Goal: Feedback & Contribution: Leave review/rating

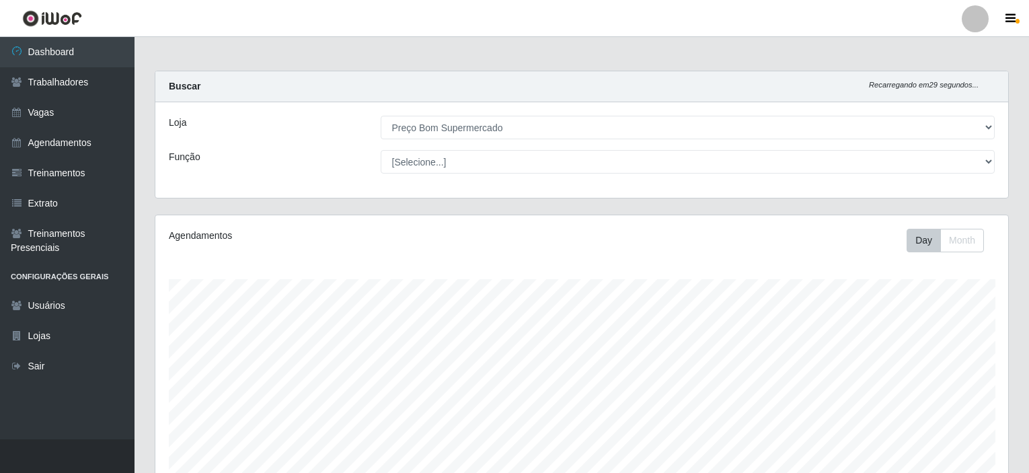
select select "387"
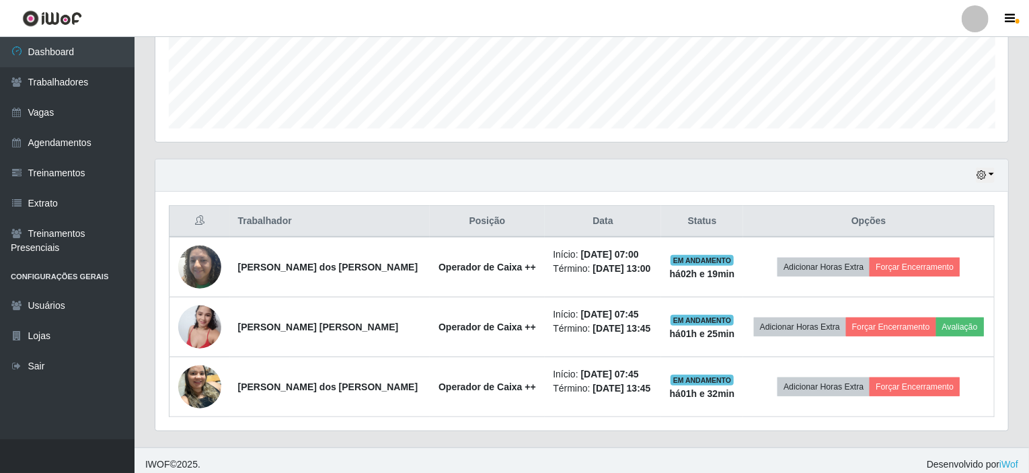
scroll to position [279, 853]
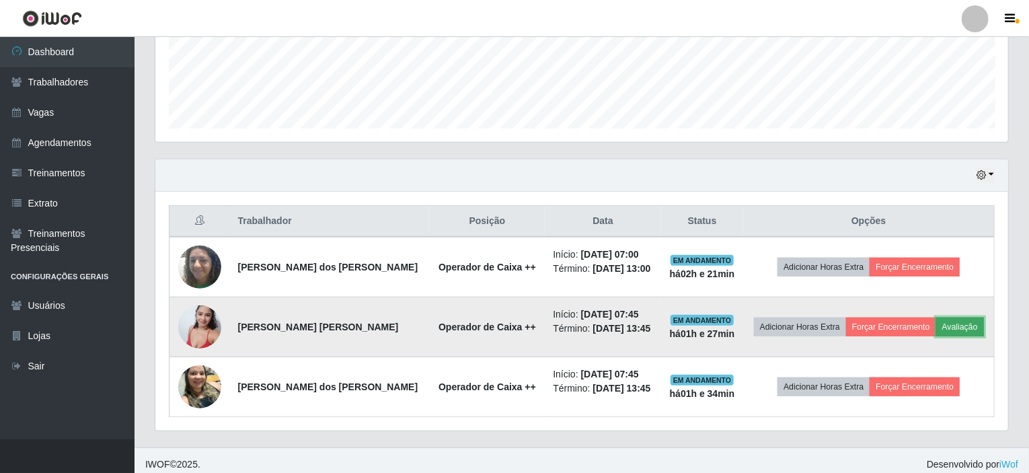
click at [976, 327] on button "Avaliação" at bounding box center [961, 327] width 48 height 19
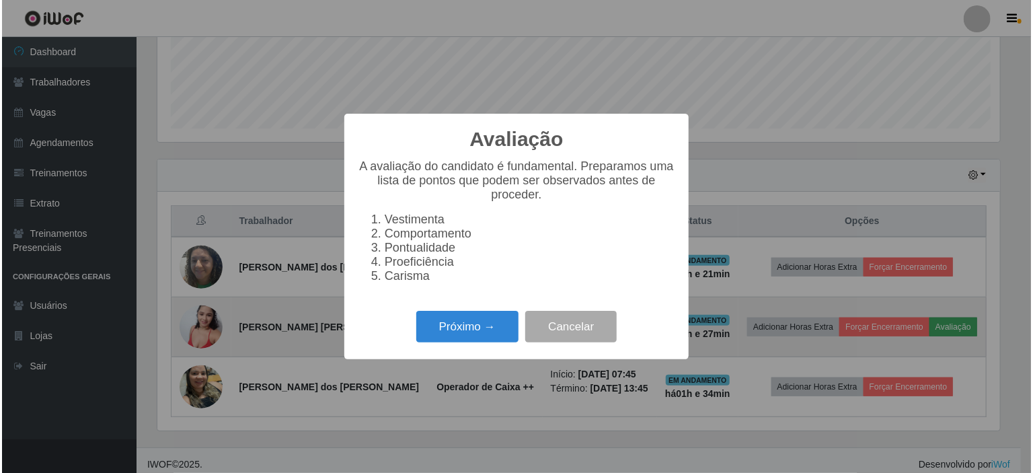
scroll to position [279, 848]
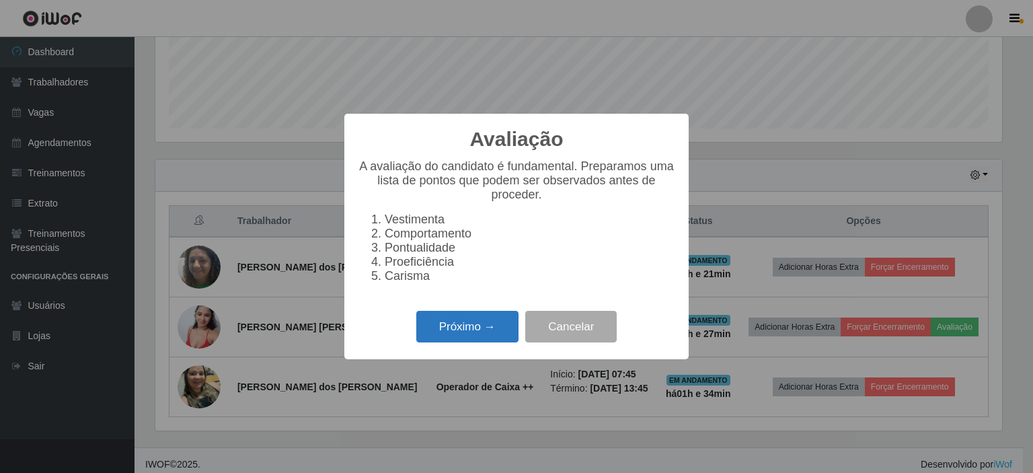
click at [474, 326] on button "Próximo →" at bounding box center [467, 327] width 102 height 32
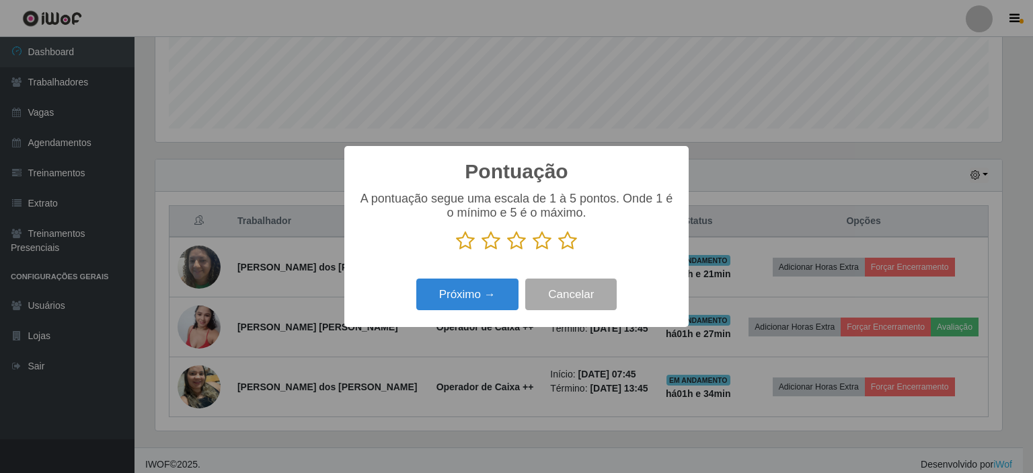
scroll to position [672533, 671965]
click at [577, 244] on p at bounding box center [517, 241] width 318 height 20
click at [564, 242] on icon at bounding box center [567, 241] width 19 height 20
click at [558, 251] on input "radio" at bounding box center [558, 251] width 0 height 0
click at [468, 291] on button "Próximo →" at bounding box center [467, 295] width 102 height 32
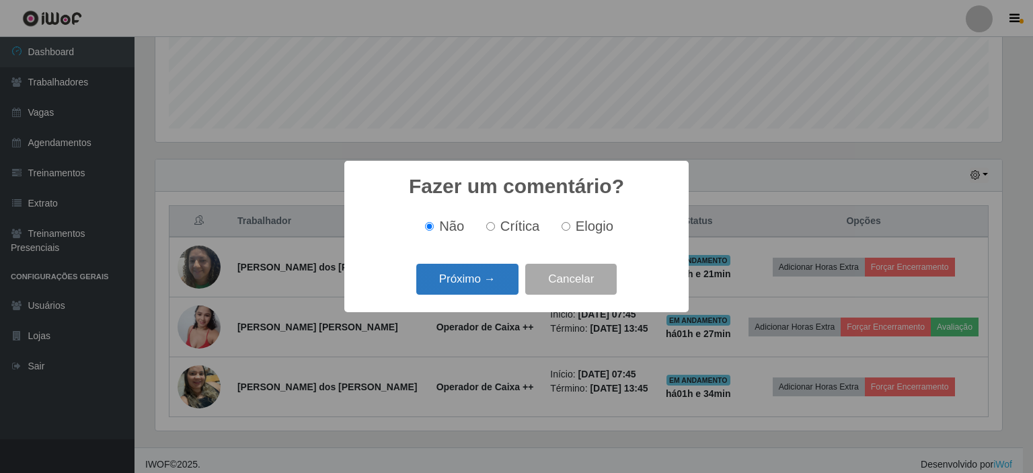
click at [482, 266] on button "Próximo →" at bounding box center [467, 280] width 102 height 32
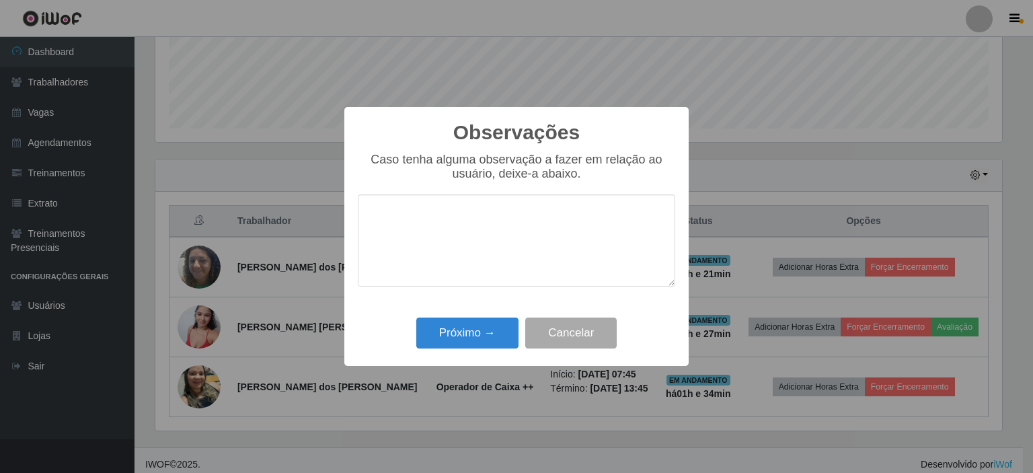
click at [480, 244] on textarea at bounding box center [517, 240] width 318 height 92
type textarea "H"
click at [480, 331] on button "Próximo →" at bounding box center [467, 334] width 102 height 32
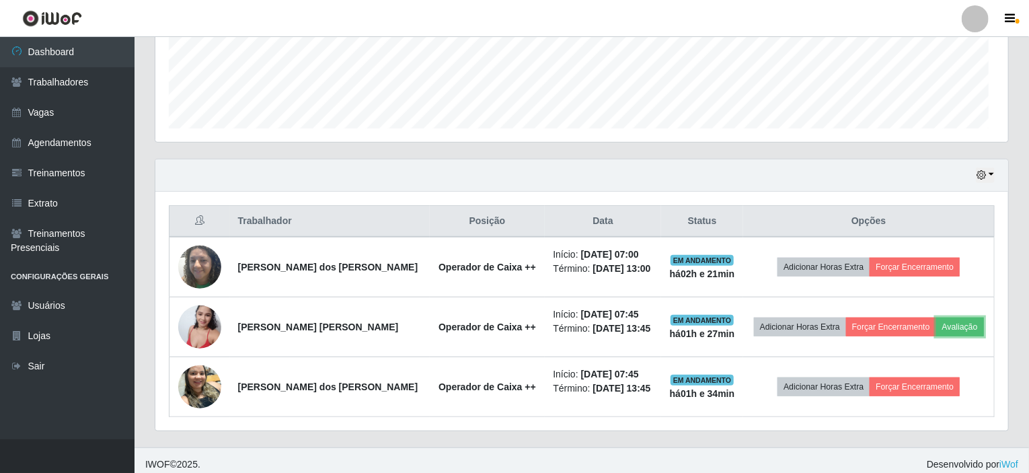
scroll to position [279, 853]
